Goal: Book appointment/travel/reservation

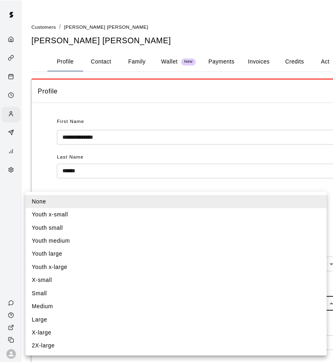
scroll to position [17, 0]
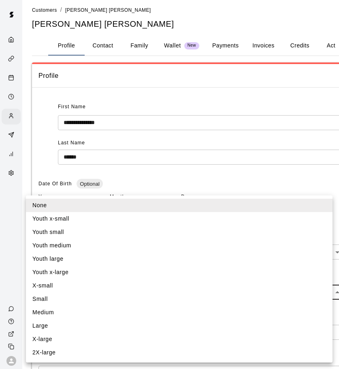
click at [10, 79] on div at bounding box center [169, 184] width 339 height 369
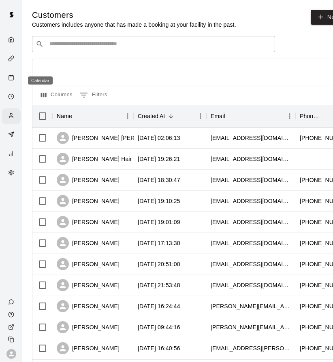
click at [1, 82] on link "Calendar" at bounding box center [11, 78] width 22 height 19
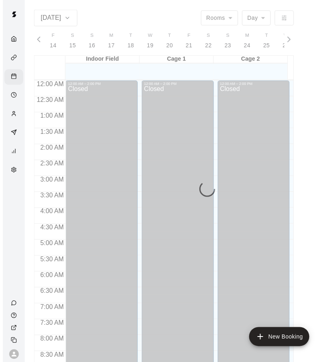
scroll to position [457, 0]
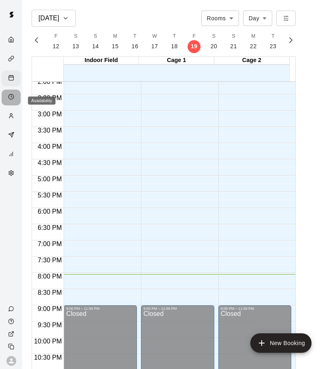
click at [12, 97] on polyline "Availability" at bounding box center [11, 96] width 1 height 2
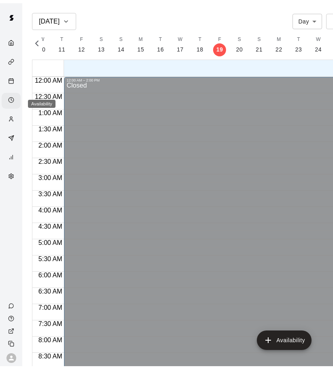
scroll to position [473, 0]
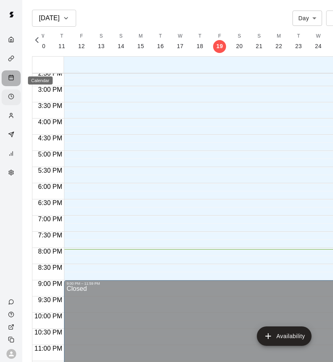
click at [12, 77] on icon "Calendar" at bounding box center [11, 78] width 6 height 6
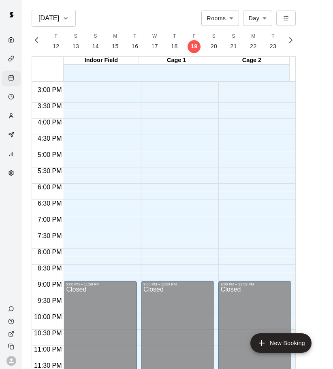
scroll to position [239, 0]
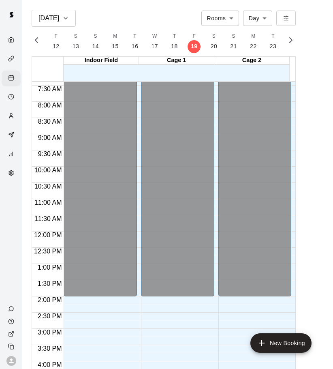
click at [258, 19] on body "[DATE] Rooms ***** ​ Day *** ​ F 14 S 15 S 16 M 17 T 18 W 19 T 20 F 21 S 22 S 2…" at bounding box center [166, 190] width 333 height 381
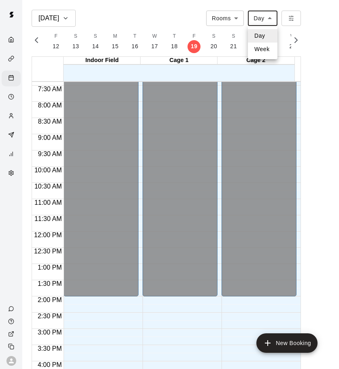
click at [213, 47] on div at bounding box center [169, 184] width 339 height 369
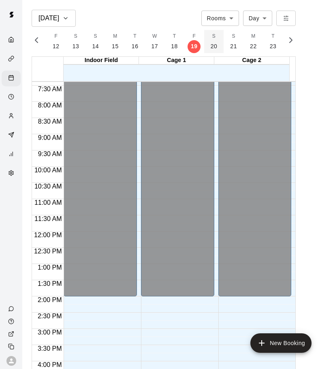
click at [212, 46] on p "20" at bounding box center [214, 46] width 7 height 9
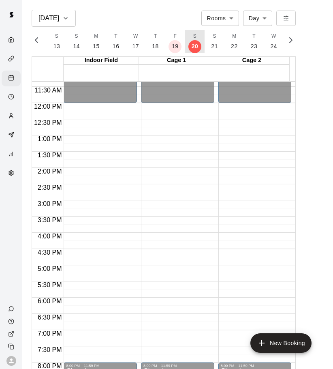
scroll to position [482, 0]
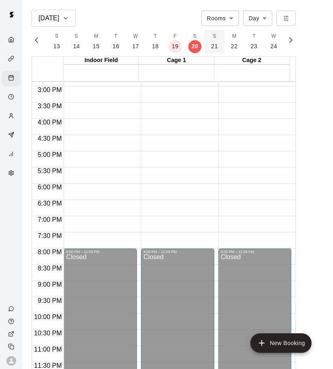
click at [208, 45] on button "S 21" at bounding box center [215, 41] width 20 height 23
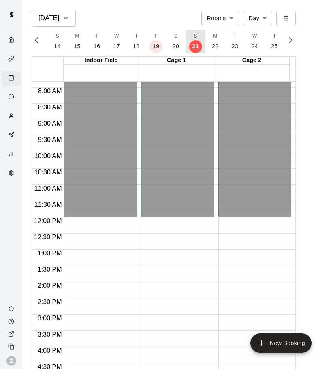
scroll to position [239, 0]
